Goal: Information Seeking & Learning: Compare options

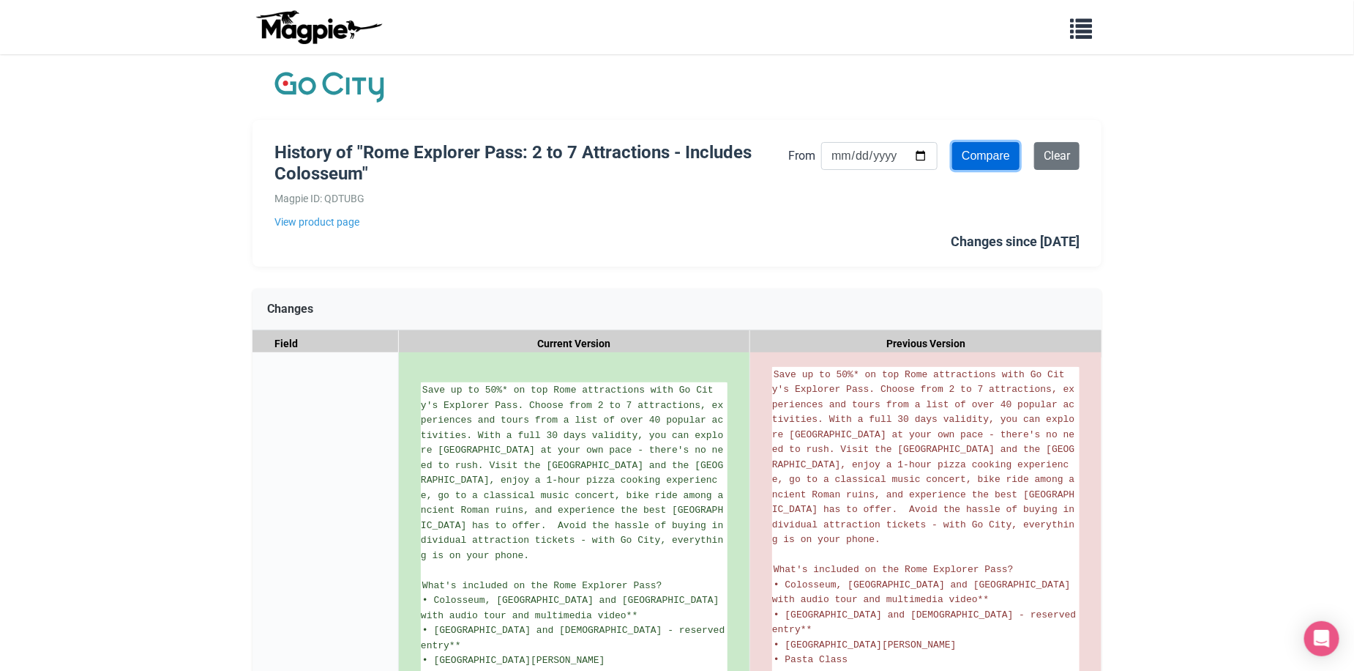
click at [976, 162] on input "Compare" at bounding box center [985, 156] width 67 height 28
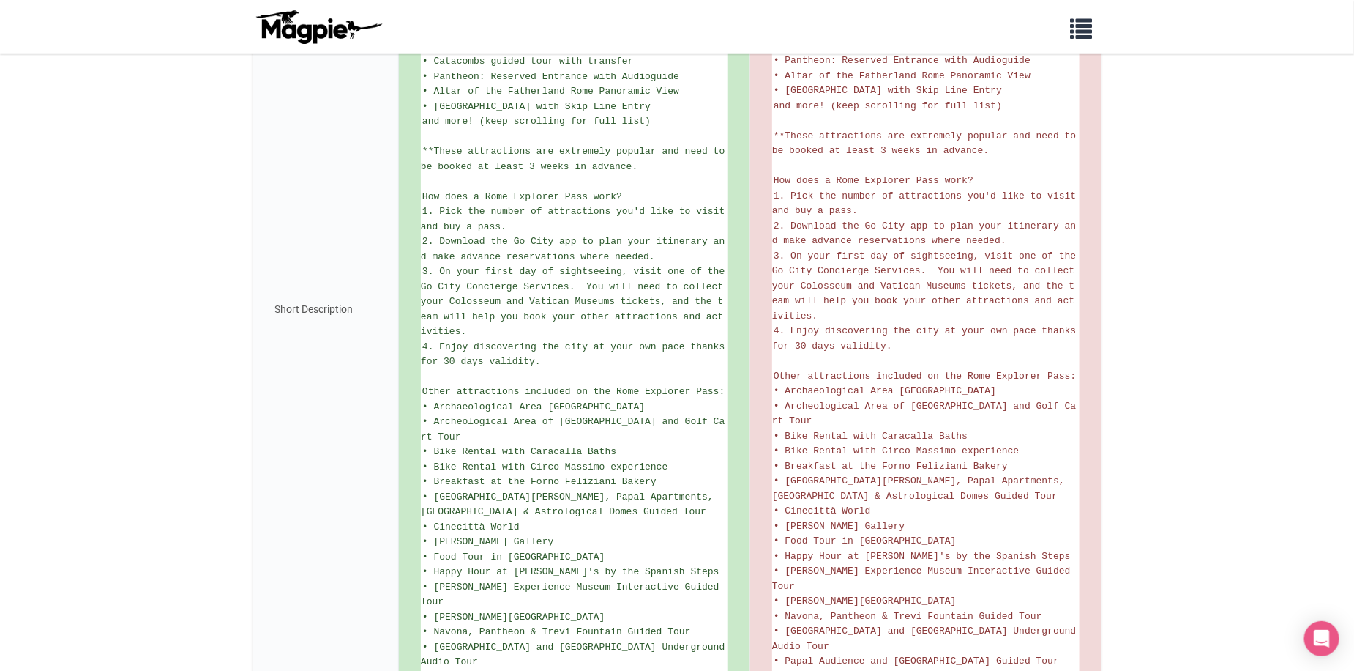
scroll to position [943, 0]
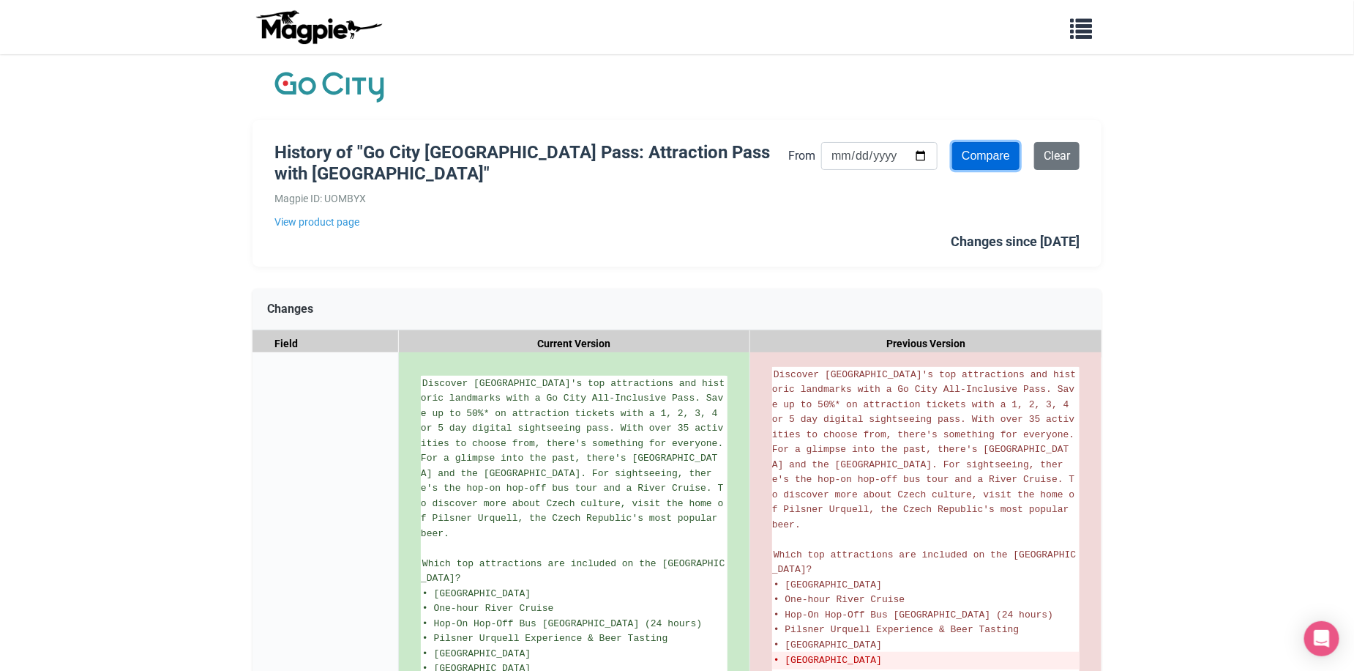
click at [977, 159] on input "Compare" at bounding box center [985, 156] width 67 height 28
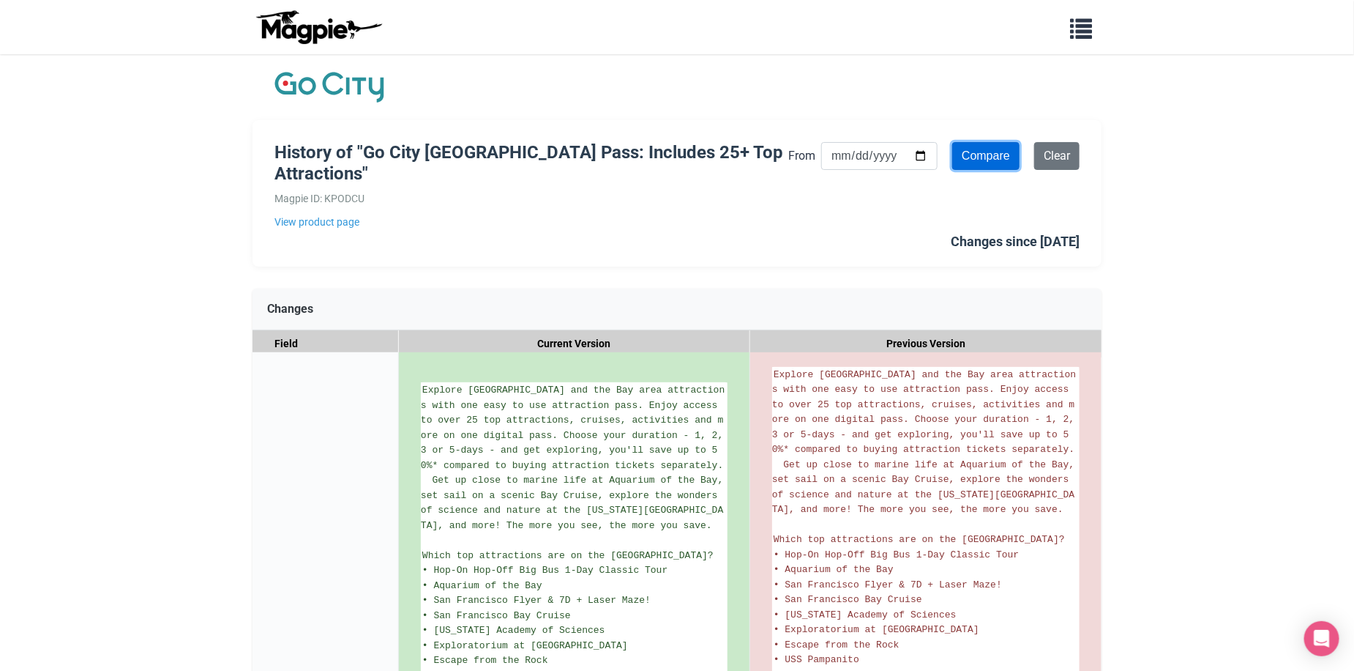
click at [976, 162] on input "Compare" at bounding box center [985, 156] width 67 height 28
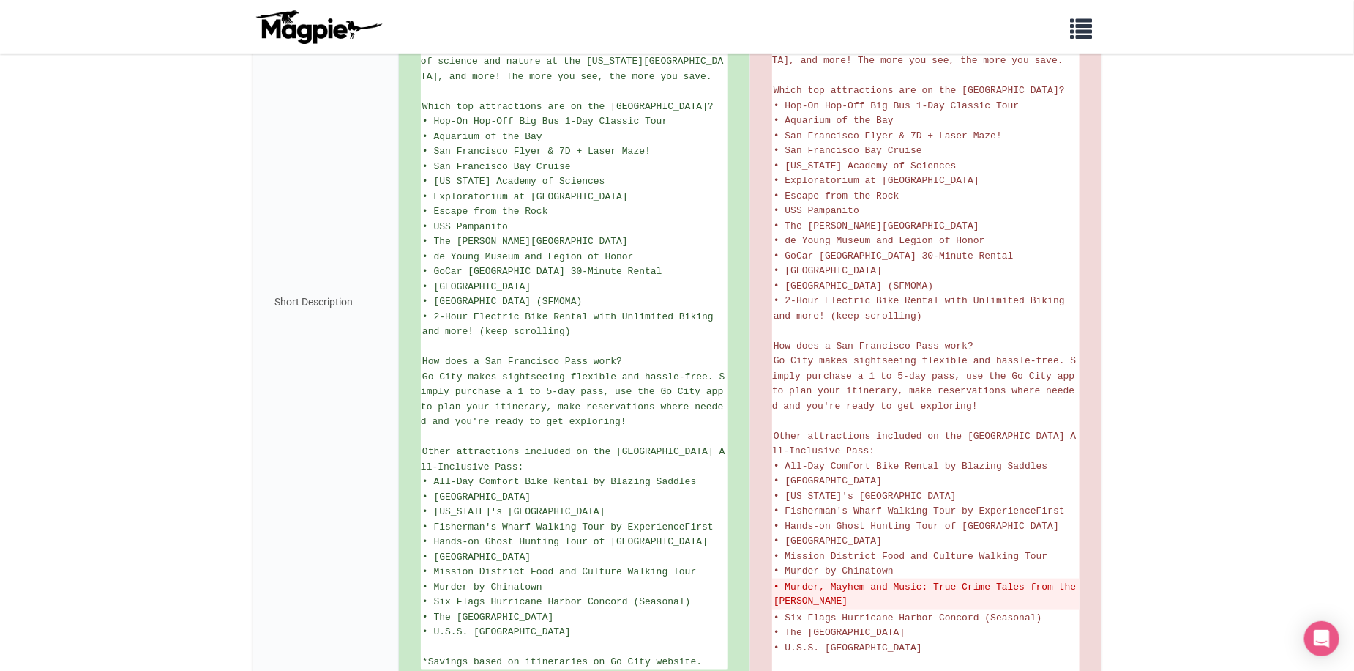
scroll to position [553, 0]
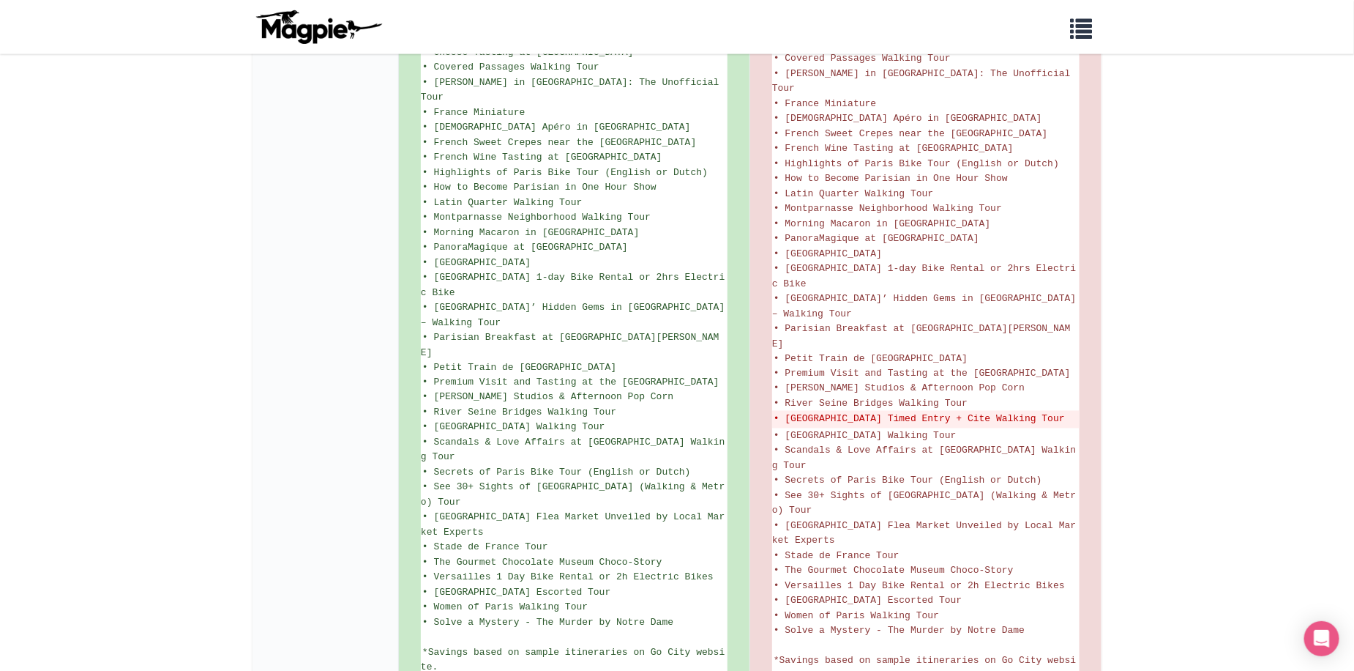
scroll to position [1025, 0]
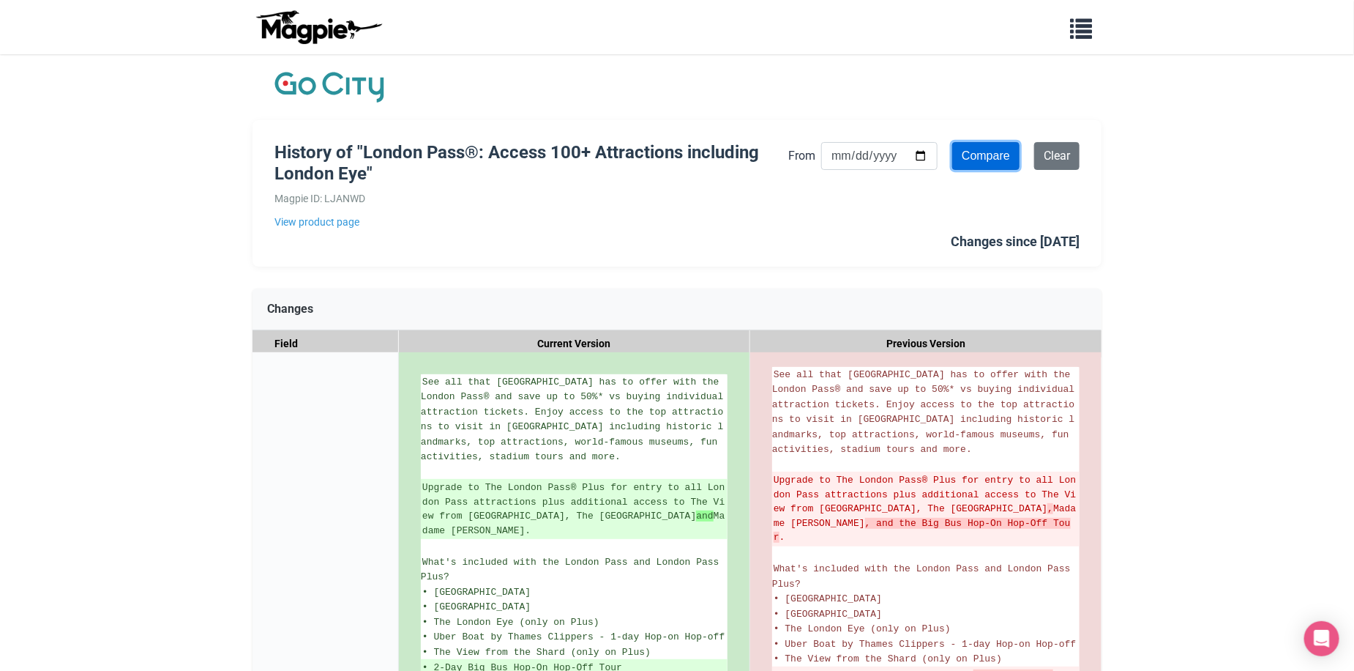
click at [980, 154] on input "Compare" at bounding box center [985, 156] width 67 height 28
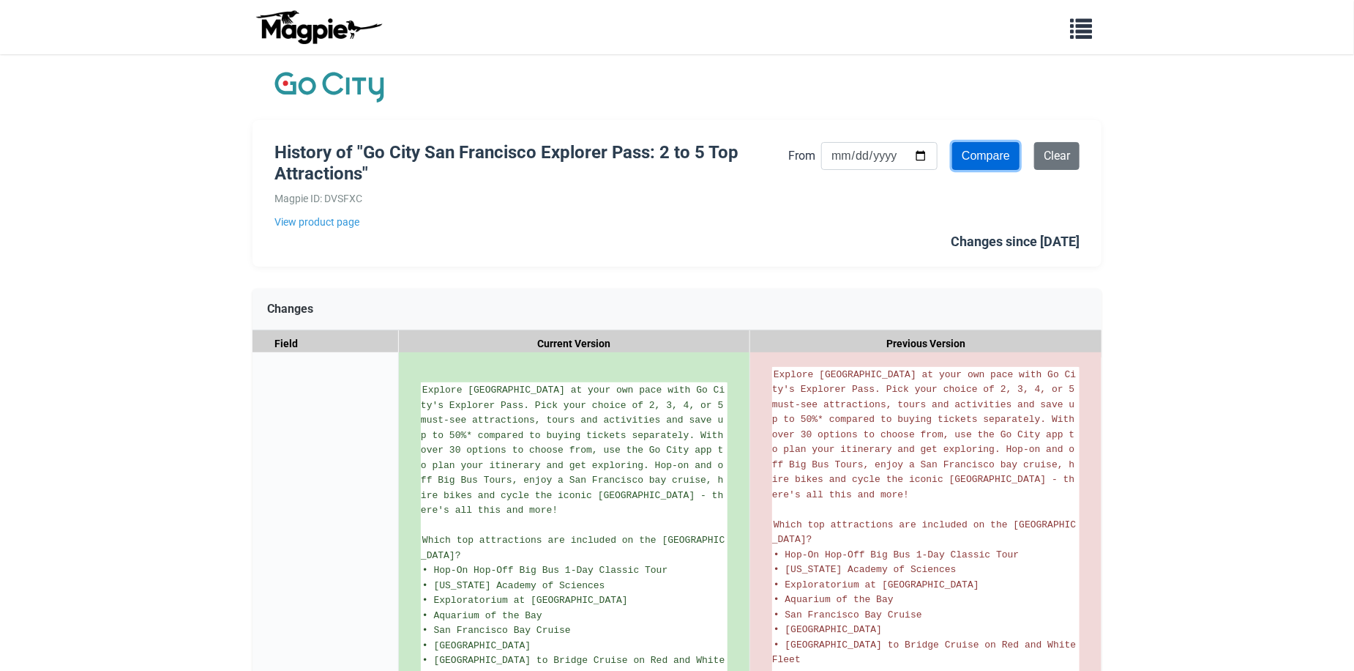
drag, startPoint x: 0, startPoint y: 0, endPoint x: 985, endPoint y: 149, distance: 995.8
click at [985, 149] on input "Compare" at bounding box center [985, 156] width 67 height 28
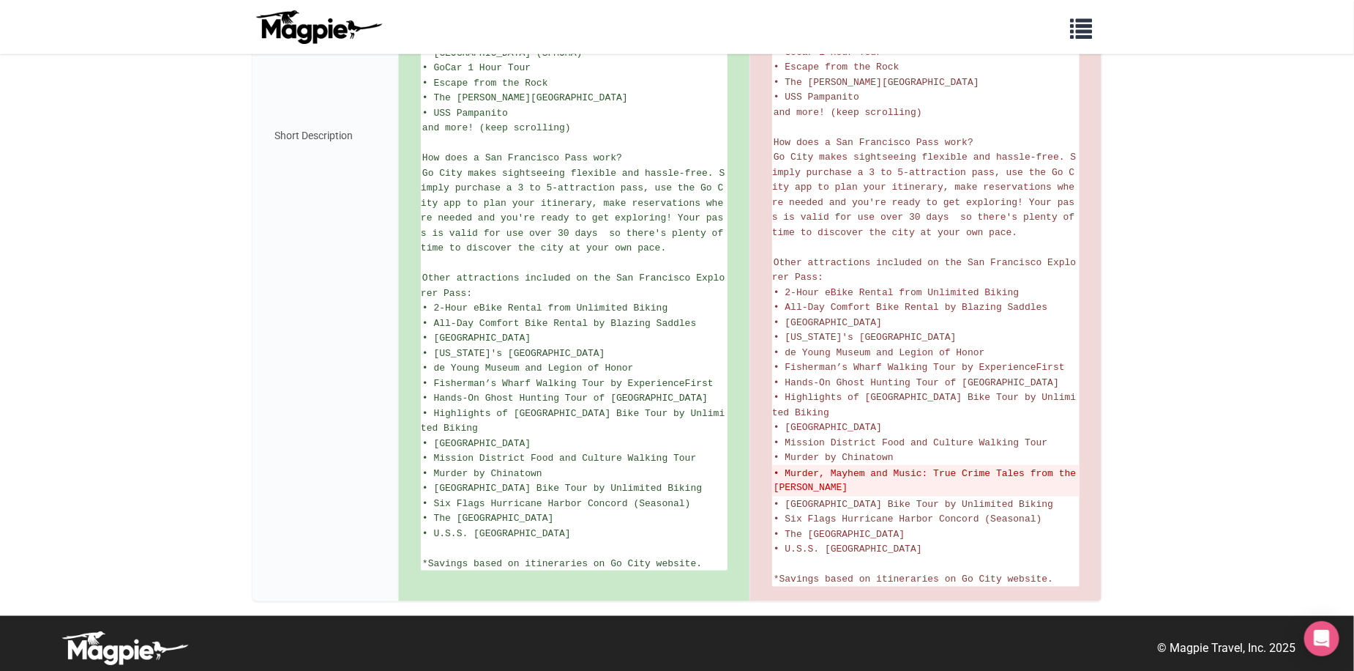
scroll to position [702, 0]
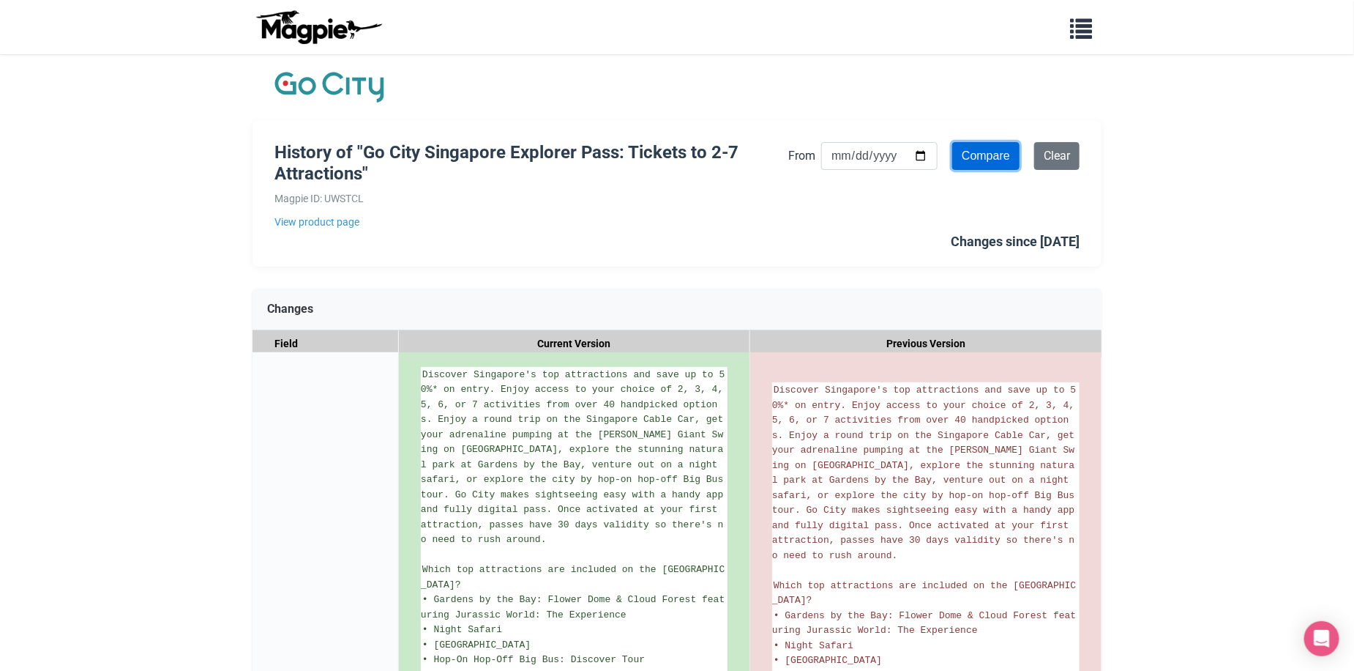
click at [999, 163] on input "Compare" at bounding box center [985, 156] width 67 height 28
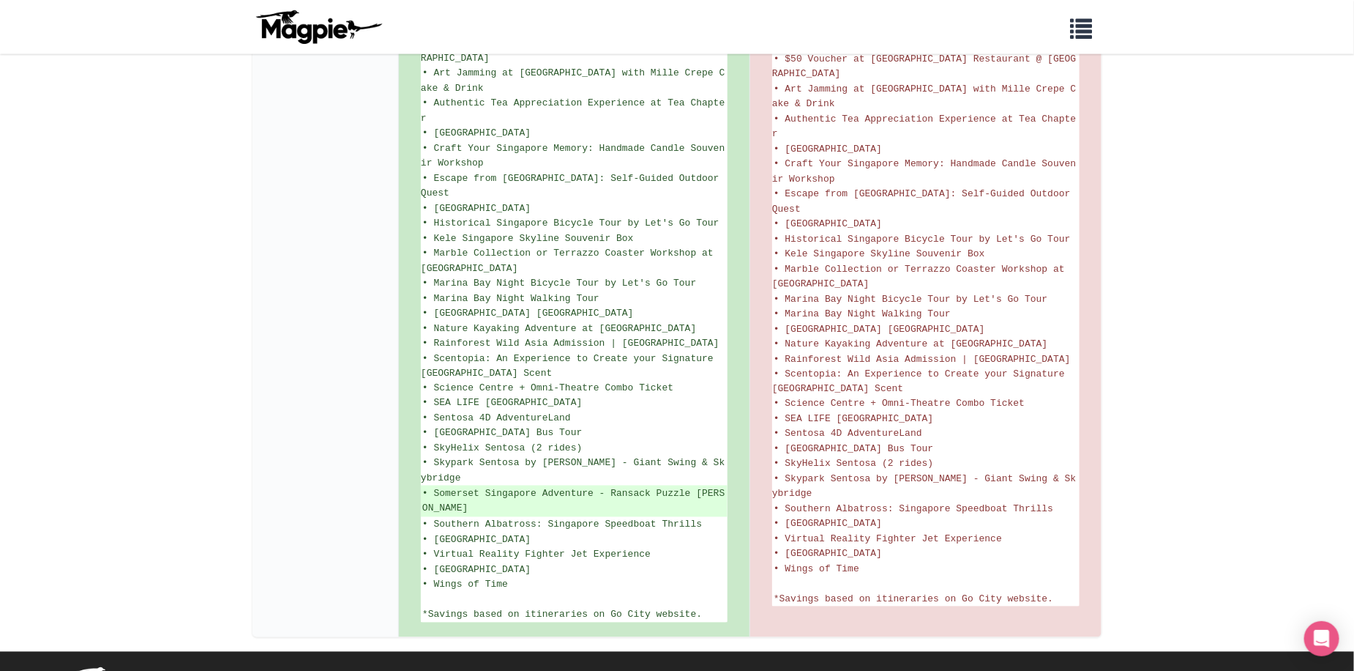
scroll to position [1017, 0]
